Goal: Task Accomplishment & Management: Complete application form

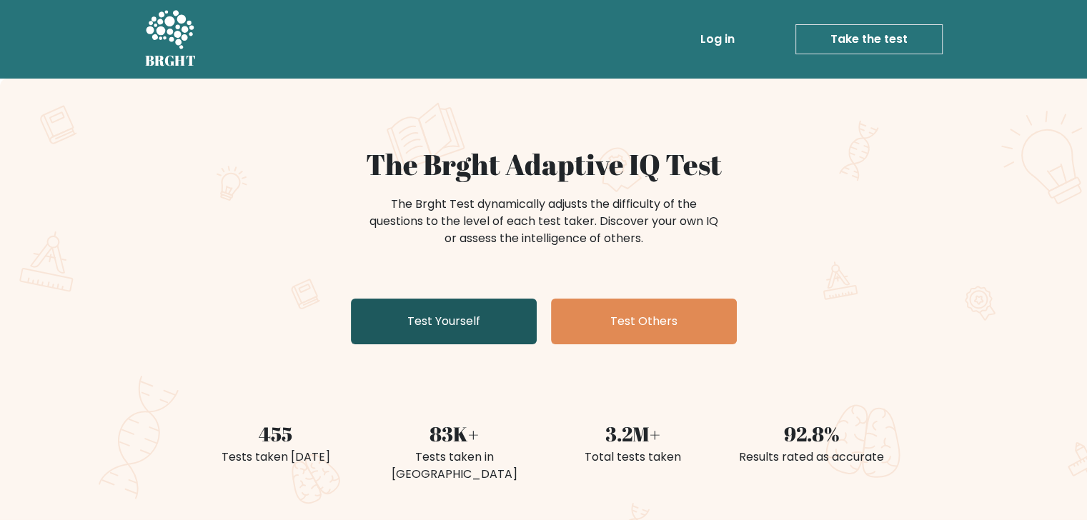
click at [457, 327] on link "Test Yourself" at bounding box center [444, 322] width 186 height 46
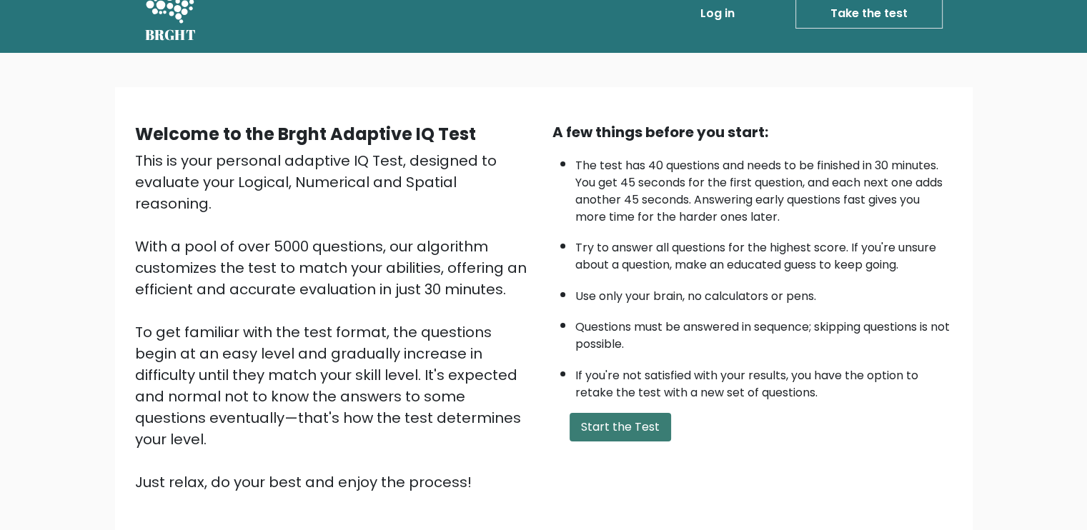
scroll to position [71, 0]
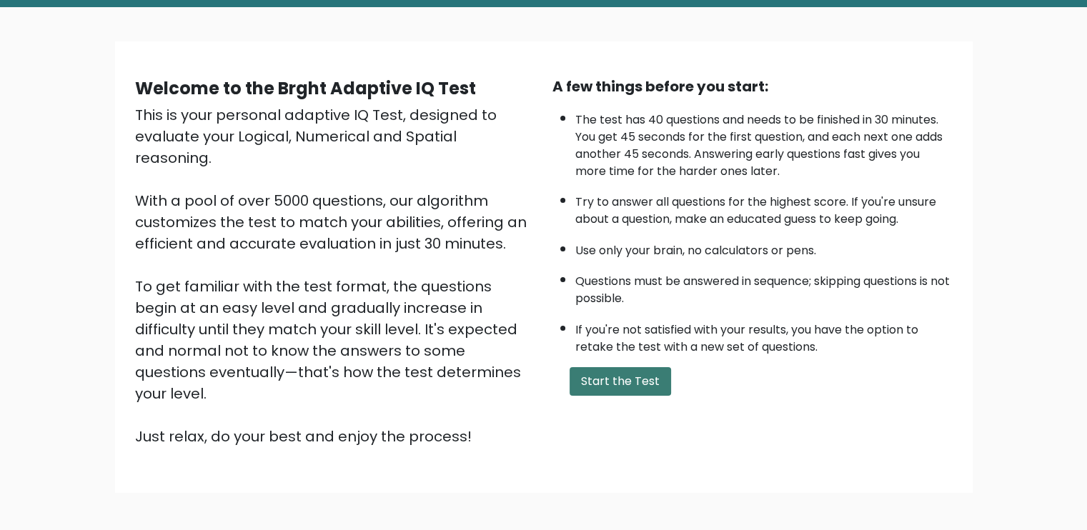
click at [595, 377] on button "Start the Test" at bounding box center [620, 381] width 101 height 29
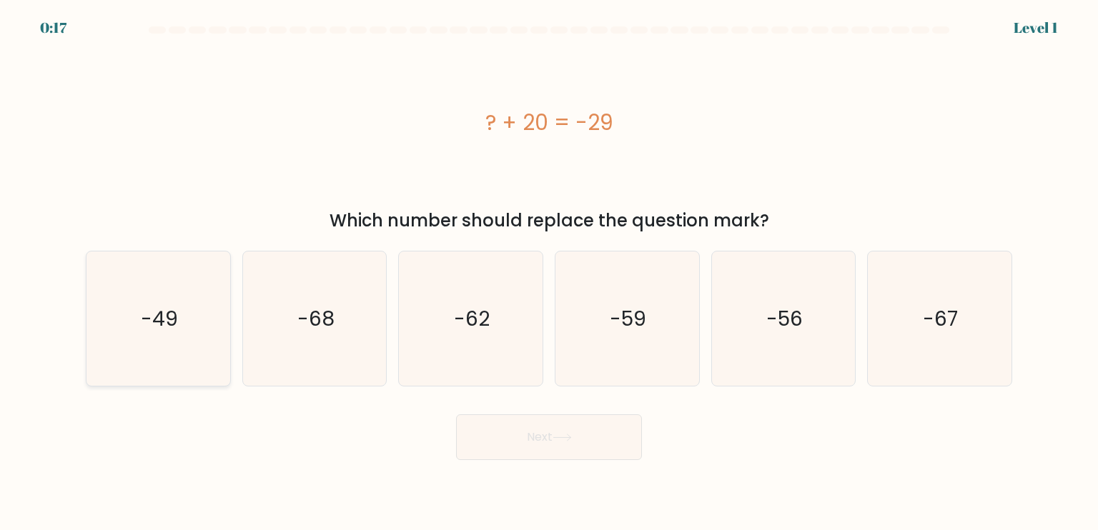
click at [182, 319] on icon "-49" at bounding box center [158, 319] width 134 height 134
click at [549, 272] on input "a. -49" at bounding box center [549, 268] width 1 height 7
radio input "true"
click at [515, 435] on button "Next" at bounding box center [549, 438] width 186 height 46
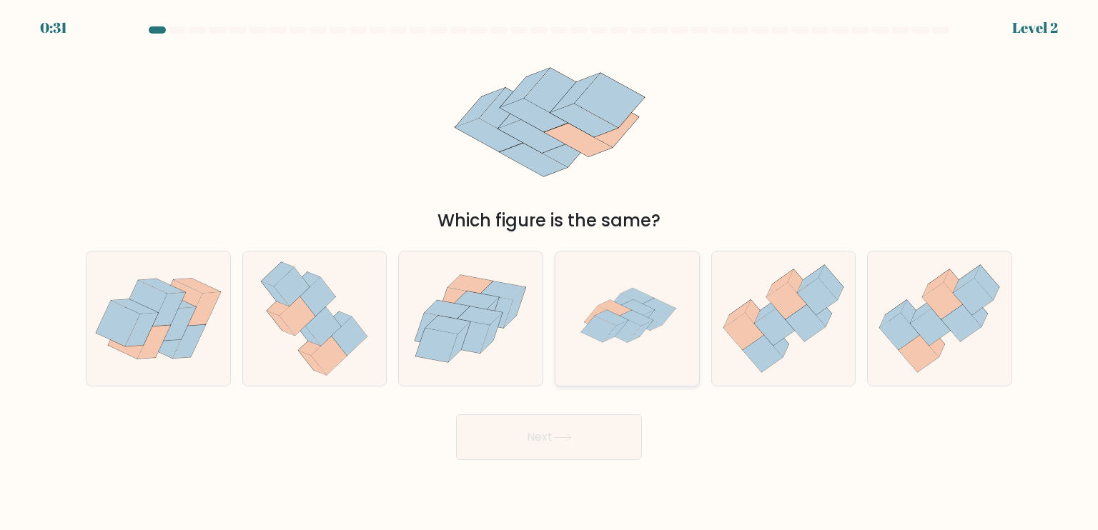
click at [622, 336] on icon at bounding box center [623, 329] width 35 height 26
click at [550, 272] on input "d." at bounding box center [549, 268] width 1 height 7
radio input "true"
click at [523, 354] on icon at bounding box center [471, 319] width 144 height 124
click at [549, 272] on input "c." at bounding box center [549, 268] width 1 height 7
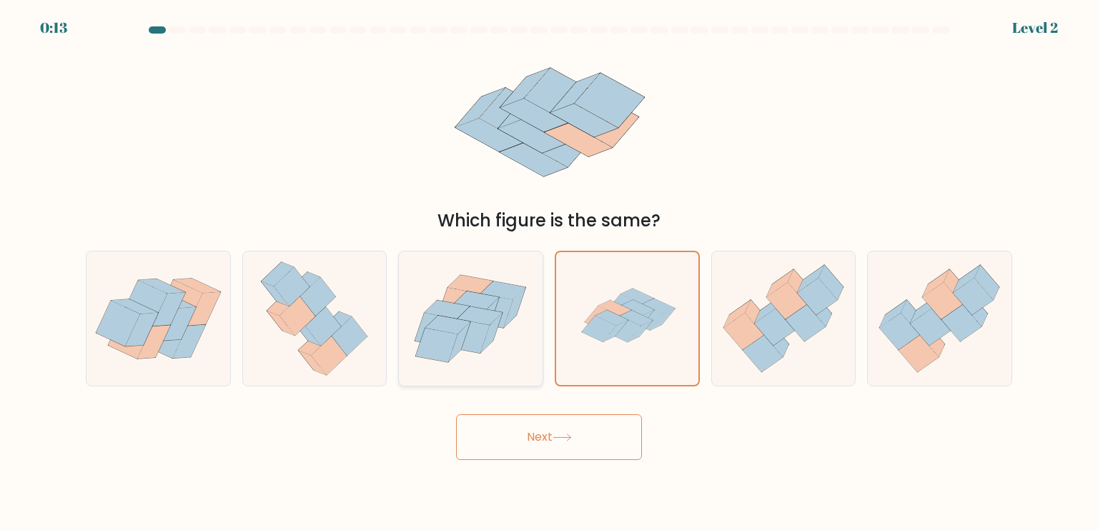
radio input "true"
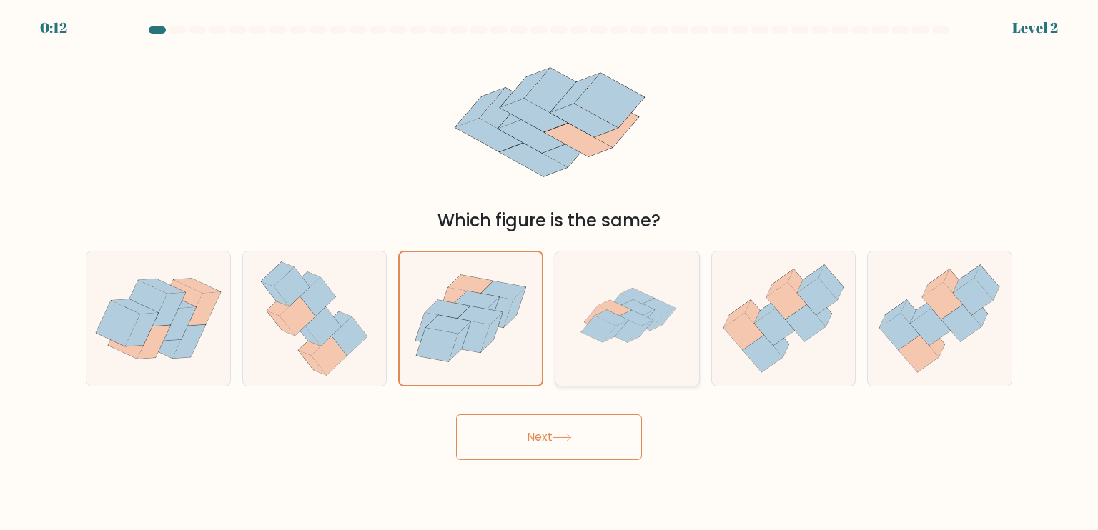
click at [590, 338] on icon at bounding box center [627, 319] width 134 height 134
click at [550, 272] on input "d." at bounding box center [549, 268] width 1 height 7
radio input "true"
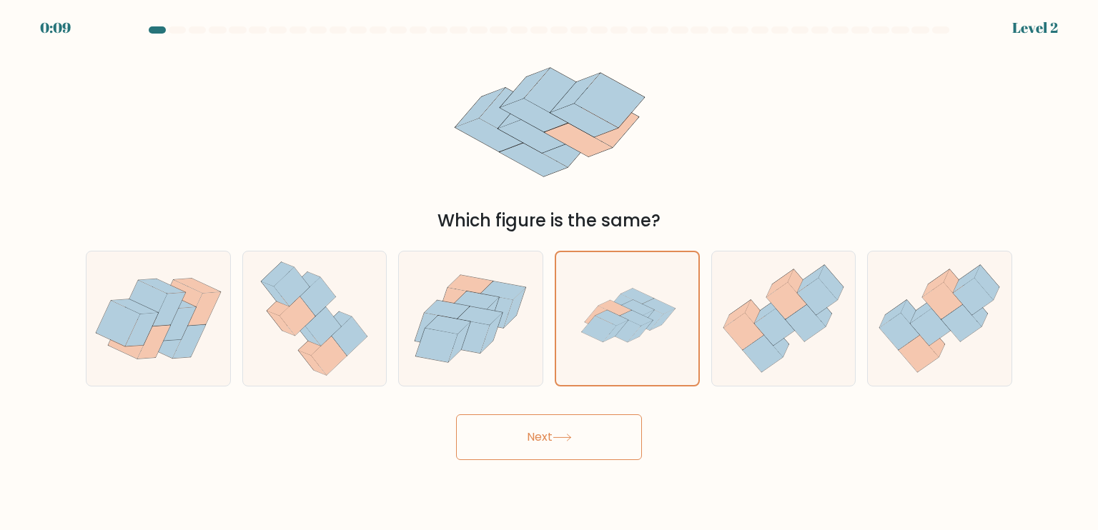
click at [553, 440] on button "Next" at bounding box center [549, 438] width 186 height 46
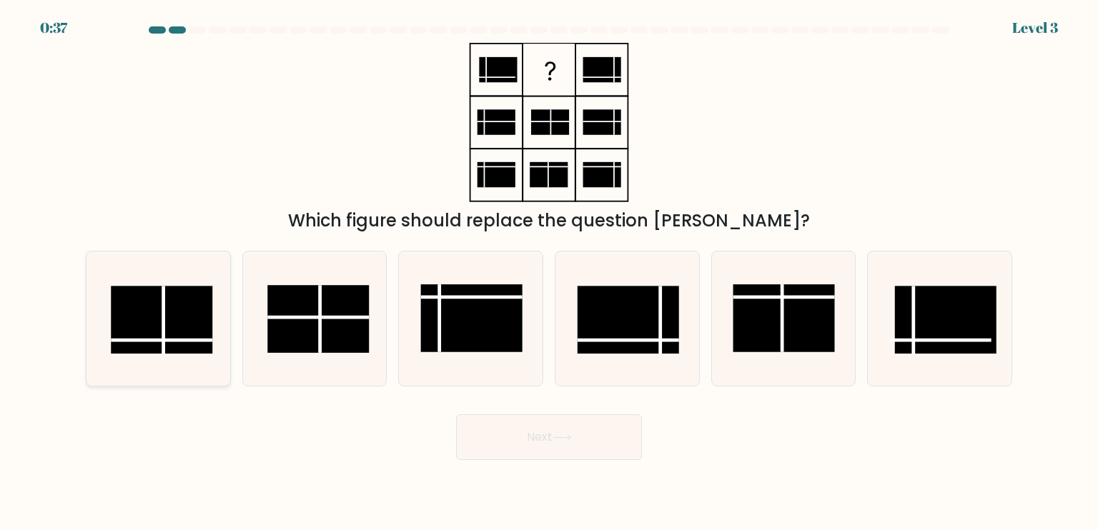
click at [159, 313] on rect at bounding box center [161, 320] width 101 height 68
click at [549, 272] on input "a." at bounding box center [549, 268] width 1 height 7
radio input "true"
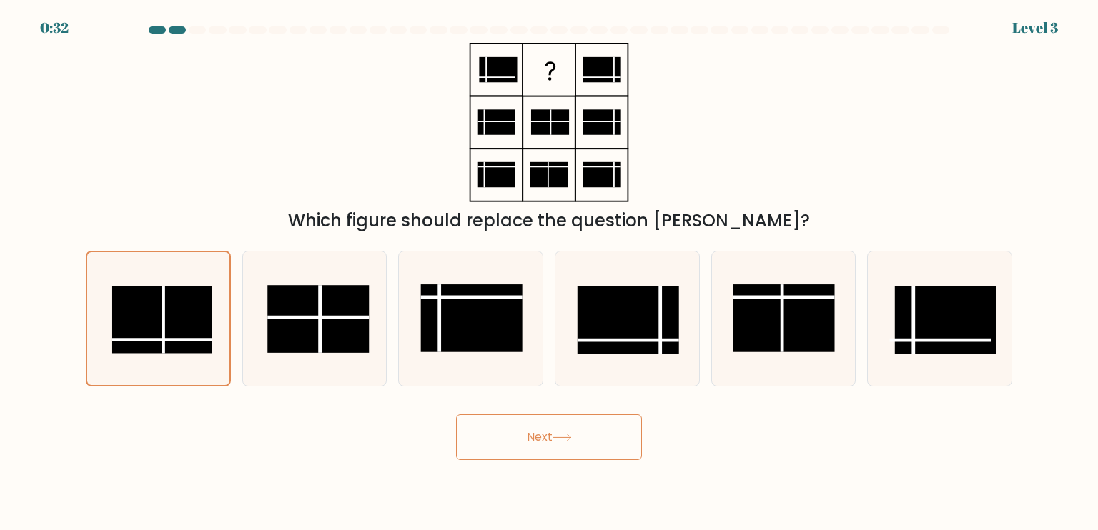
click at [565, 429] on button "Next" at bounding box center [549, 438] width 186 height 46
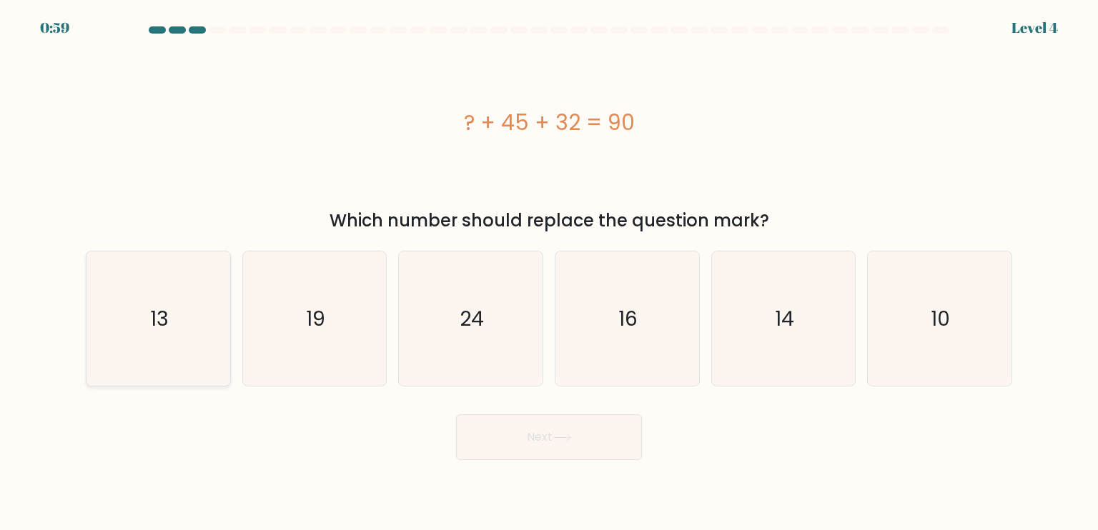
click at [146, 300] on icon "13" at bounding box center [158, 319] width 134 height 134
click at [549, 272] on input "a. 13" at bounding box center [549, 268] width 1 height 7
radio input "true"
click at [568, 438] on icon at bounding box center [562, 438] width 19 height 8
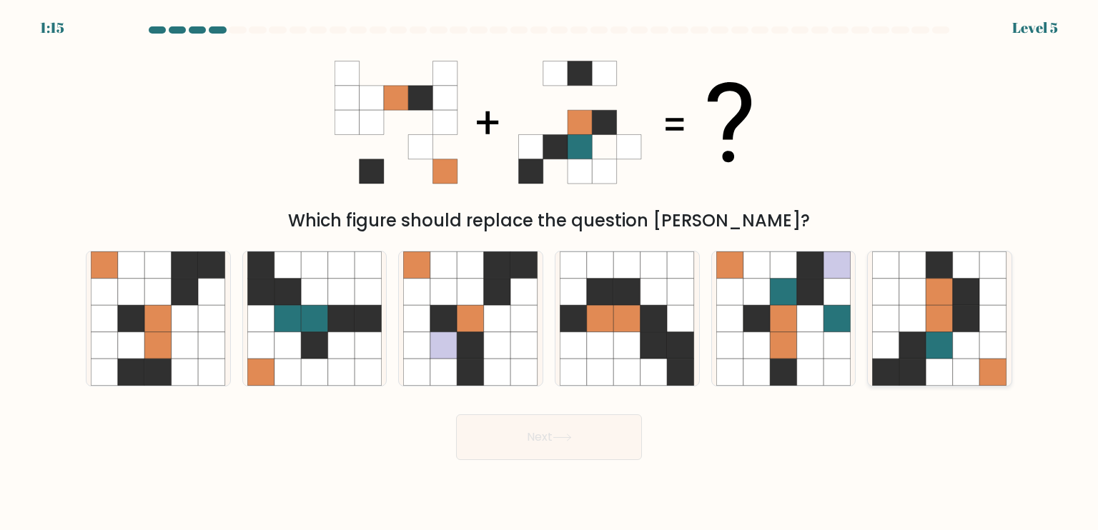
click at [935, 319] on icon at bounding box center [939, 318] width 27 height 27
click at [550, 272] on input "f." at bounding box center [549, 268] width 1 height 7
radio input "true"
click at [515, 435] on button "Next" at bounding box center [549, 438] width 186 height 46
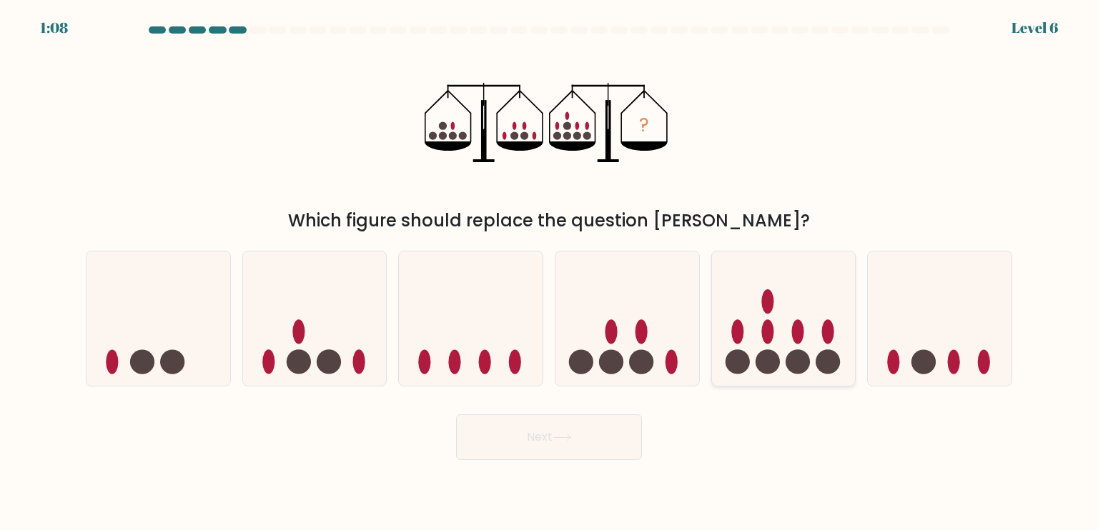
click at [762, 328] on ellipse at bounding box center [767, 331] width 12 height 24
click at [550, 272] on input "e." at bounding box center [549, 268] width 1 height 7
radio input "true"
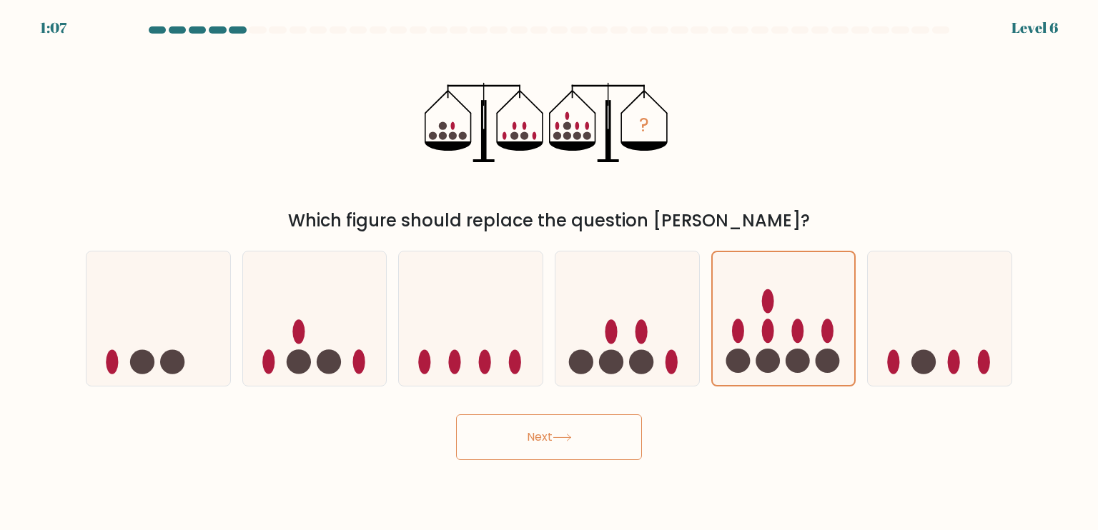
click at [609, 439] on button "Next" at bounding box center [549, 438] width 186 height 46
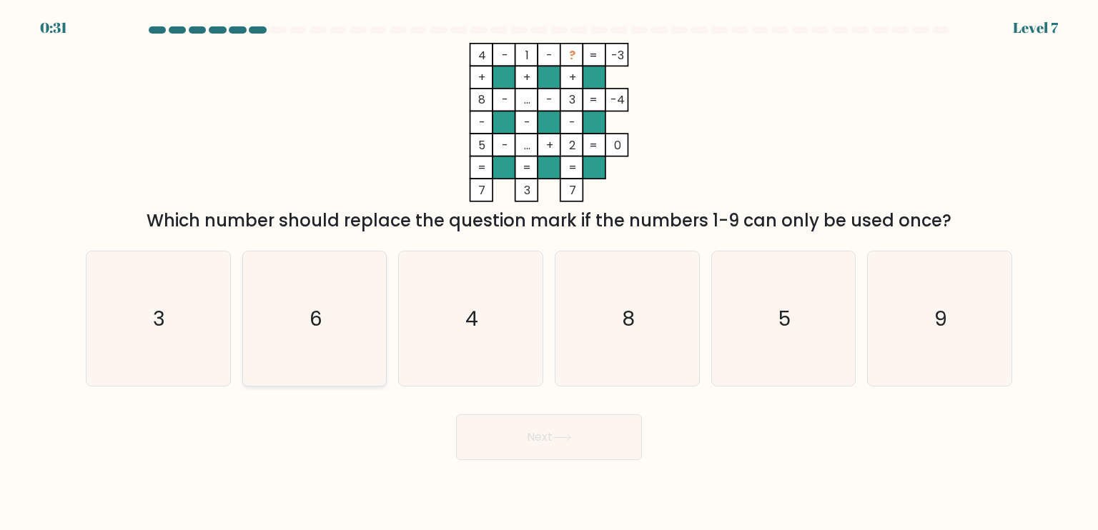
click at [345, 327] on icon "6" at bounding box center [314, 319] width 134 height 134
click at [549, 272] on input "b. 6" at bounding box center [549, 268] width 1 height 7
radio input "true"
click at [565, 436] on icon at bounding box center [562, 438] width 19 height 8
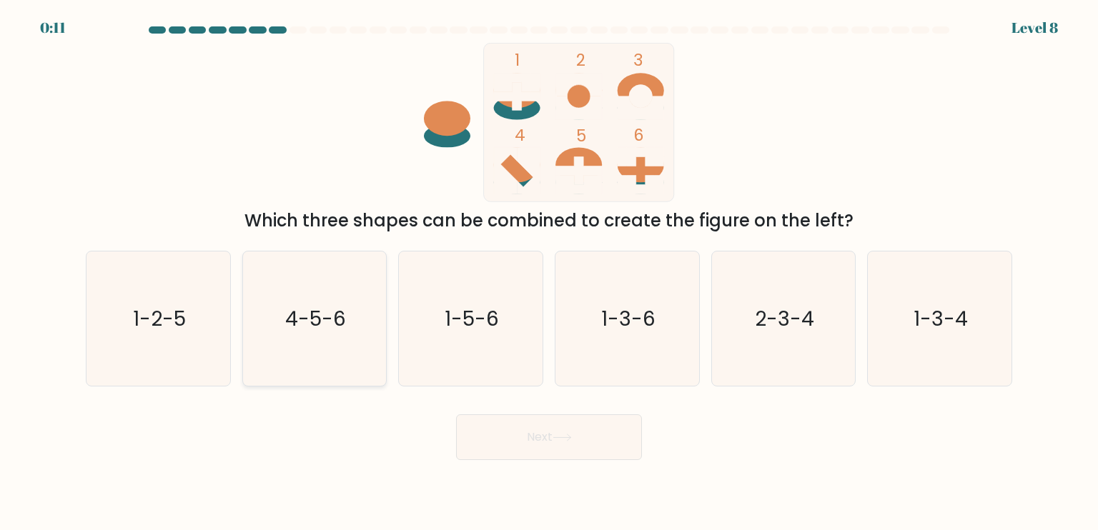
click at [330, 299] on icon "4-5-6" at bounding box center [314, 319] width 134 height 134
click at [549, 272] on input "b. 4-5-6" at bounding box center [549, 268] width 1 height 7
radio input "true"
click at [545, 428] on button "Next" at bounding box center [549, 438] width 186 height 46
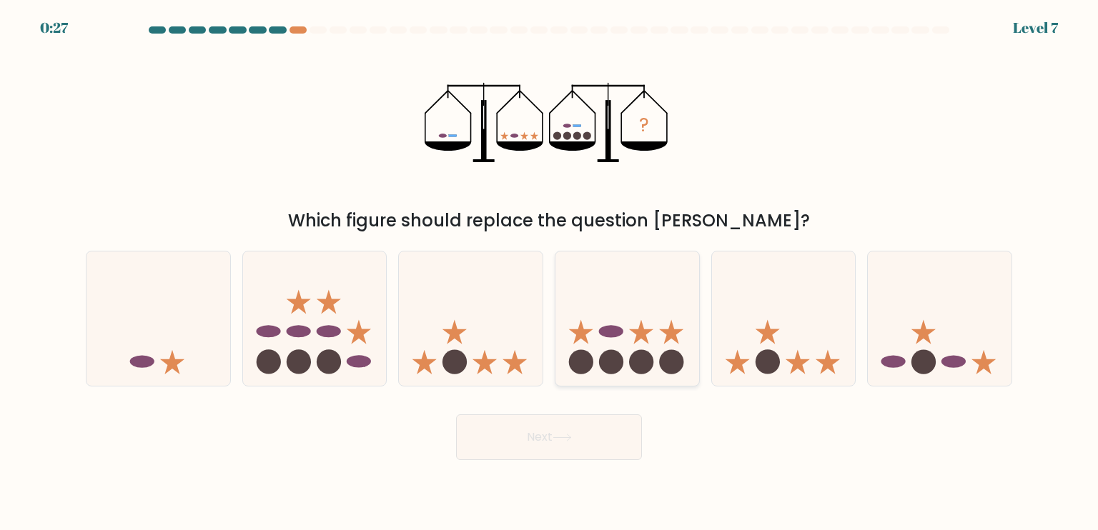
click at [633, 363] on circle at bounding box center [641, 362] width 24 height 24
click at [550, 272] on input "d." at bounding box center [549, 268] width 1 height 7
radio input "true"
click at [583, 428] on button "Next" at bounding box center [549, 438] width 186 height 46
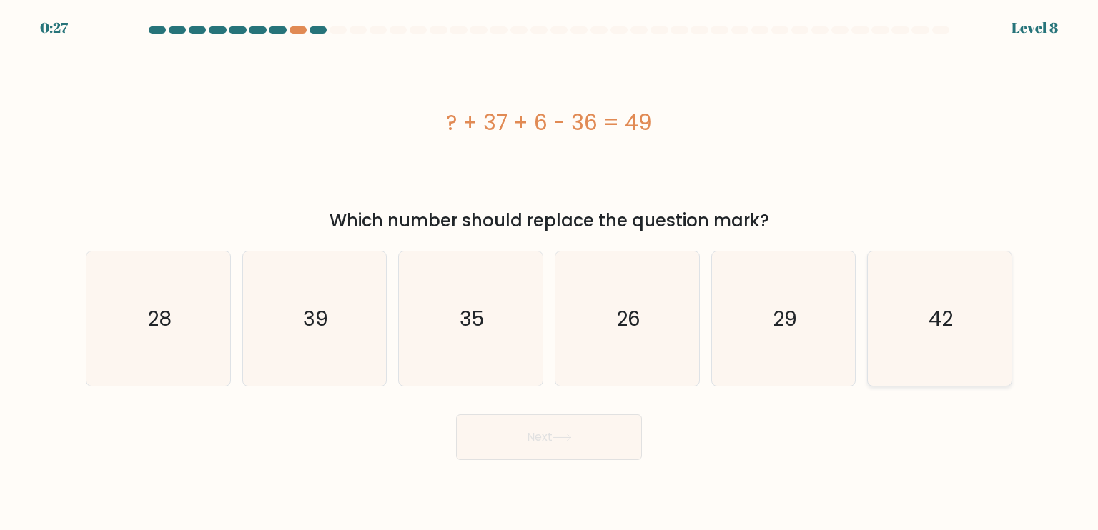
click at [940, 305] on text "42" at bounding box center [940, 318] width 24 height 29
click at [550, 272] on input "f. 42" at bounding box center [549, 268] width 1 height 7
radio input "true"
click at [603, 445] on button "Next" at bounding box center [549, 438] width 186 height 46
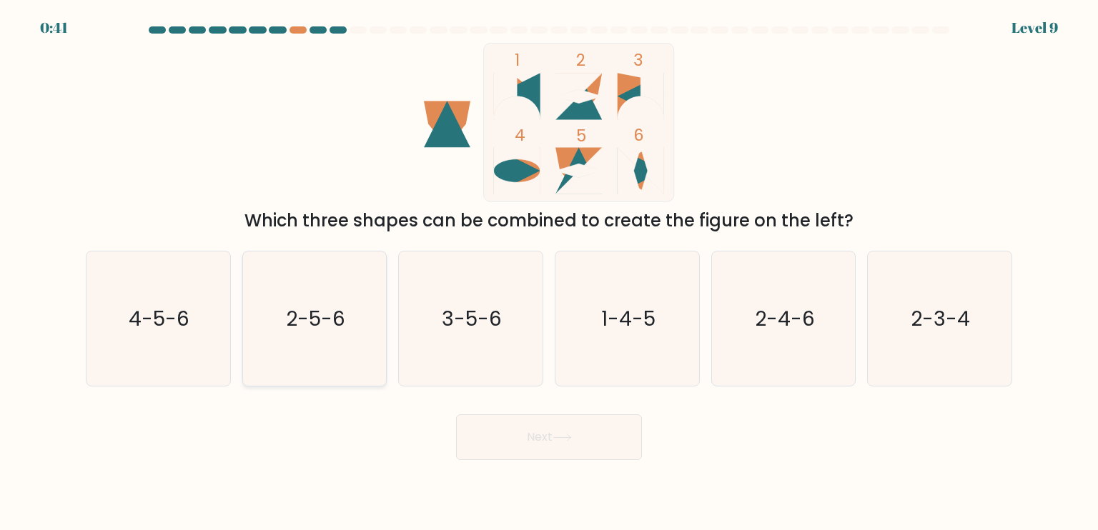
click at [329, 342] on icon "2-5-6" at bounding box center [314, 319] width 134 height 134
click at [549, 272] on input "b. 2-5-6" at bounding box center [549, 268] width 1 height 7
radio input "true"
click at [545, 433] on button "Next" at bounding box center [549, 438] width 186 height 46
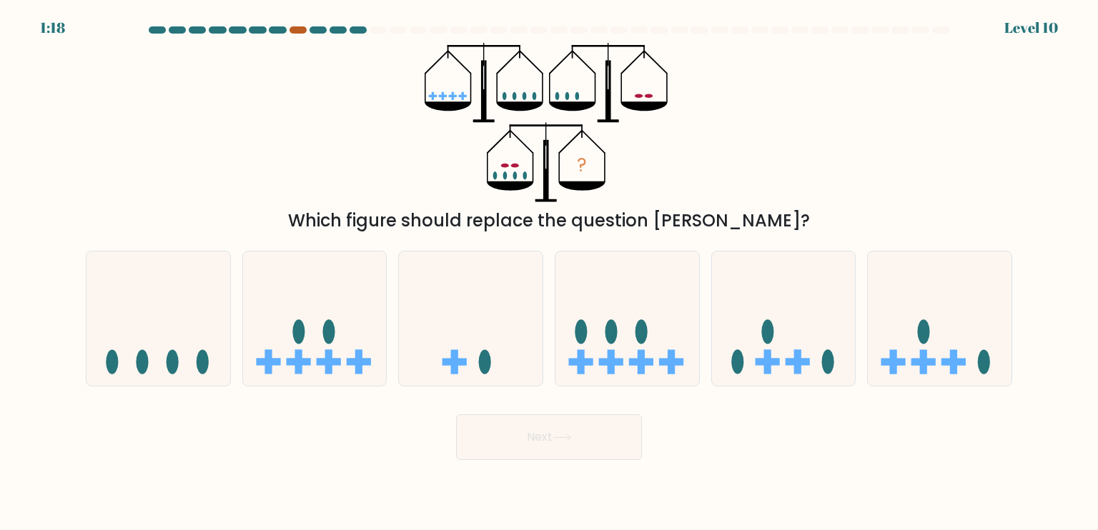
click at [295, 26] on div at bounding box center [297, 29] width 17 height 7
click at [623, 362] on rect at bounding box center [611, 361] width 24 height 7
click at [550, 272] on input "d." at bounding box center [549, 268] width 1 height 7
radio input "true"
click at [589, 431] on button "Next" at bounding box center [549, 438] width 186 height 46
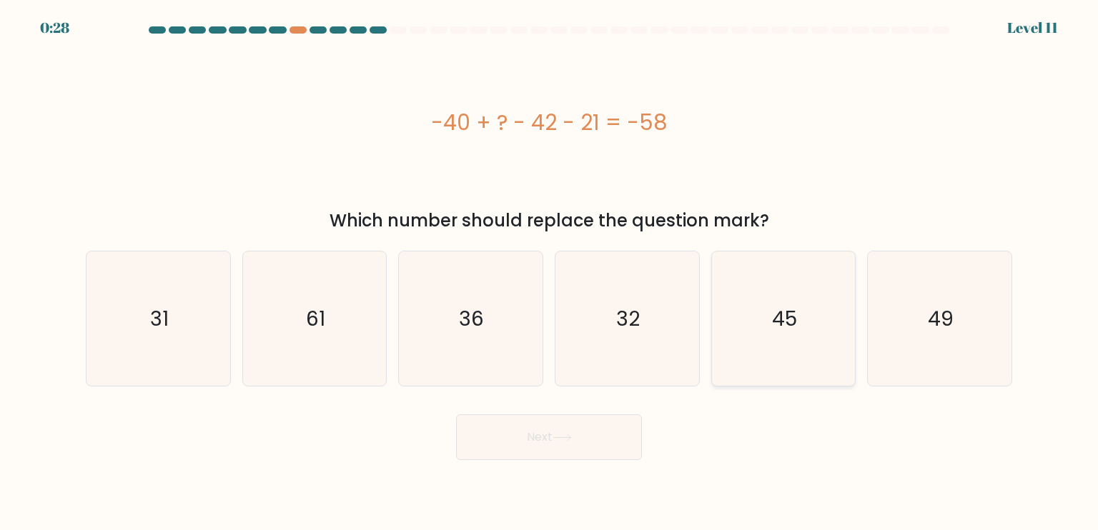
click at [776, 311] on text "45" at bounding box center [784, 318] width 25 height 29
click at [550, 272] on input "e. 45" at bounding box center [549, 268] width 1 height 7
radio input "true"
click at [596, 439] on button "Next" at bounding box center [549, 438] width 186 height 46
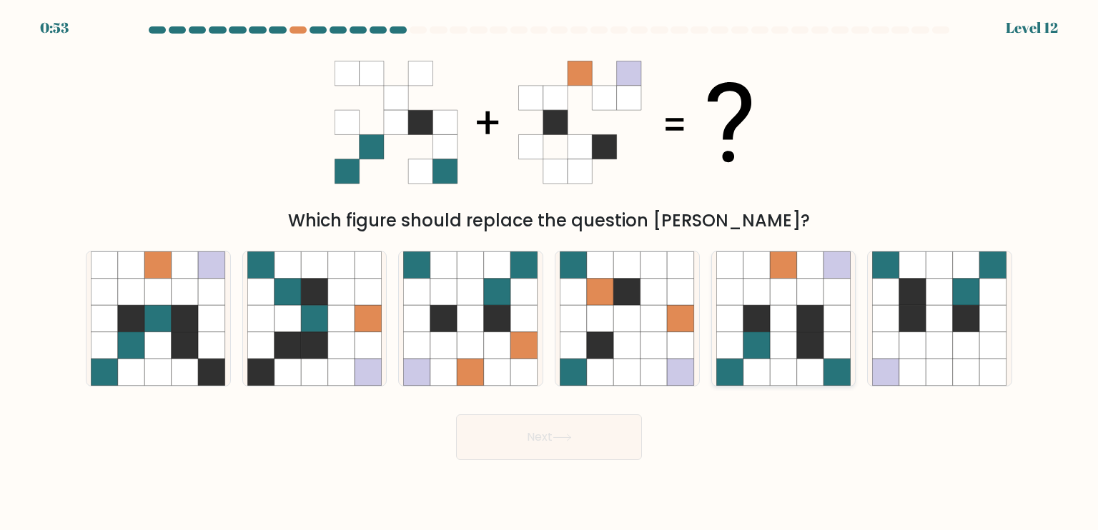
click at [781, 340] on icon at bounding box center [783, 345] width 27 height 27
click at [550, 272] on input "e." at bounding box center [549, 268] width 1 height 7
radio input "true"
click at [590, 423] on button "Next" at bounding box center [549, 438] width 186 height 46
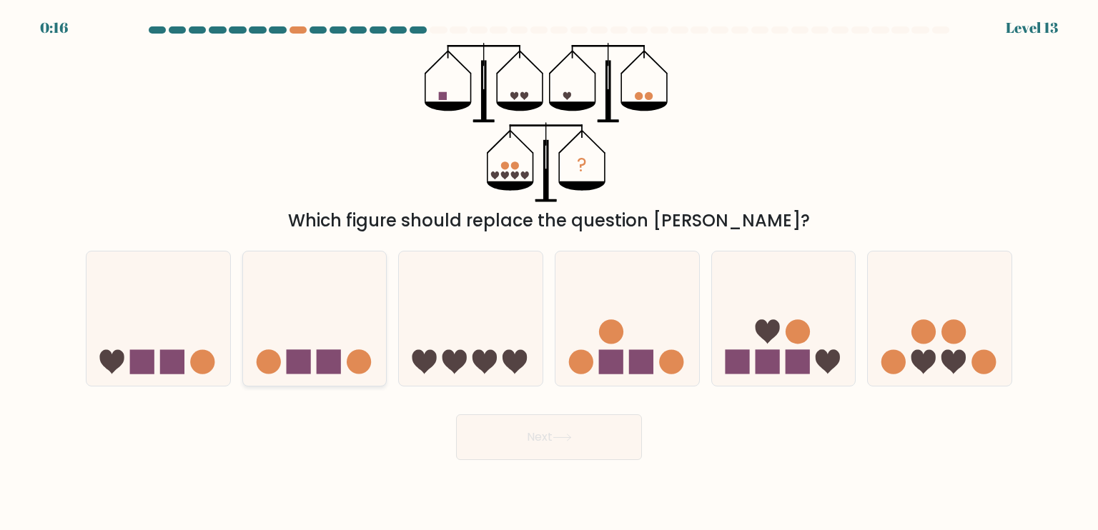
click at [332, 300] on icon at bounding box center [315, 318] width 144 height 119
click at [549, 272] on input "b." at bounding box center [549, 268] width 1 height 7
radio input "true"
click at [575, 441] on button "Next" at bounding box center [549, 438] width 186 height 46
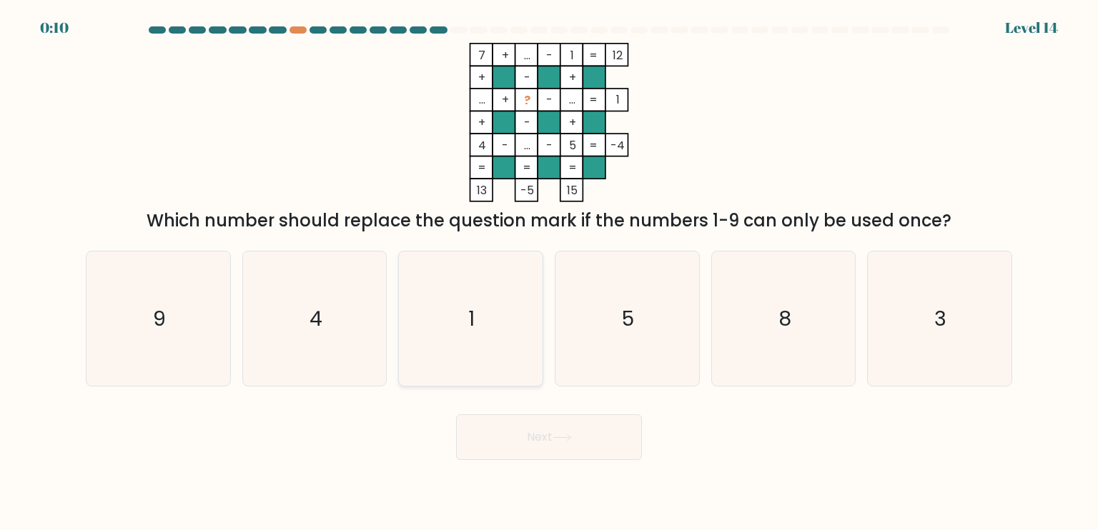
click at [505, 311] on icon "1" at bounding box center [470, 319] width 134 height 134
click at [549, 272] on input "c. 1" at bounding box center [549, 268] width 1 height 7
radio input "true"
click at [584, 437] on button "Next" at bounding box center [549, 438] width 186 height 46
